Goal: Browse casually

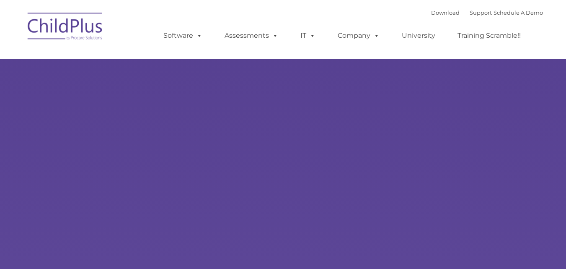
select select "MEDIUM"
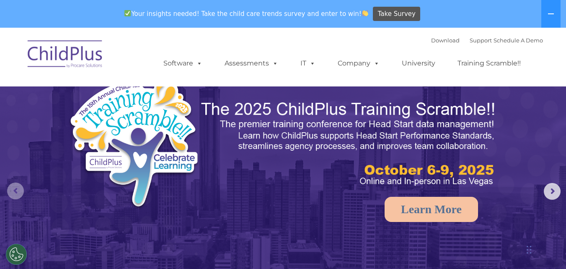
click at [18, 193] on rs-arrow at bounding box center [15, 190] width 17 height 17
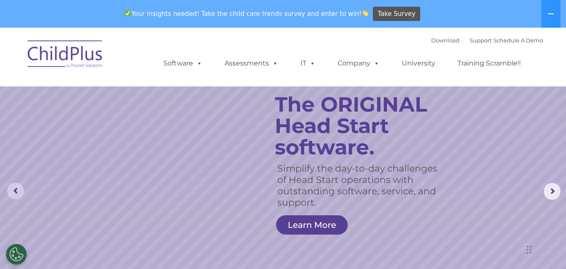
click at [18, 193] on rs-arrow at bounding box center [15, 190] width 17 height 17
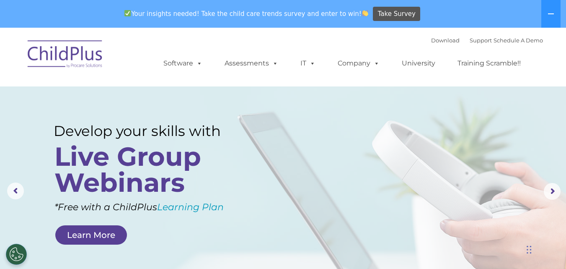
click at [91, 60] on img at bounding box center [65, 55] width 84 height 42
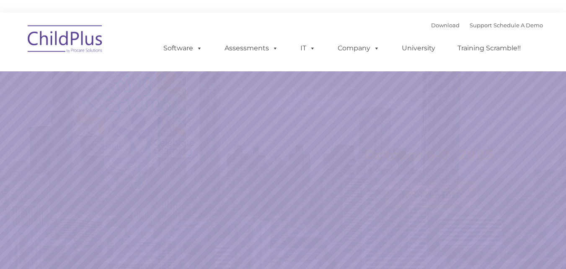
select select "MEDIUM"
